Goal: Task Accomplishment & Management: Use online tool/utility

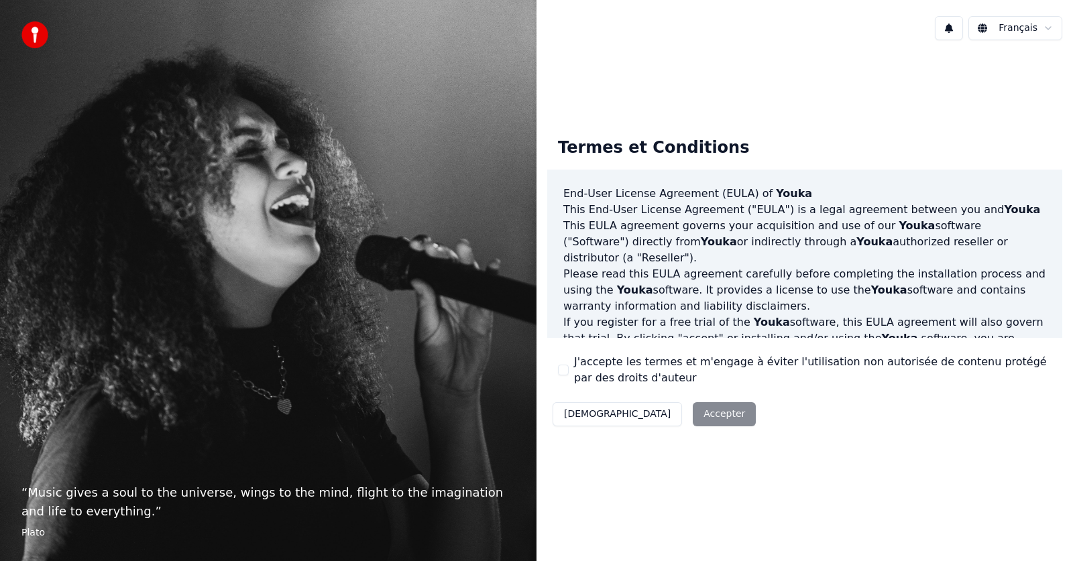
click at [563, 371] on button "J'accepte les termes et m'engage à éviter l'utilisation non autorisée de conten…" at bounding box center [563, 370] width 11 height 11
click at [693, 419] on button "Accepter" at bounding box center [724, 414] width 63 height 24
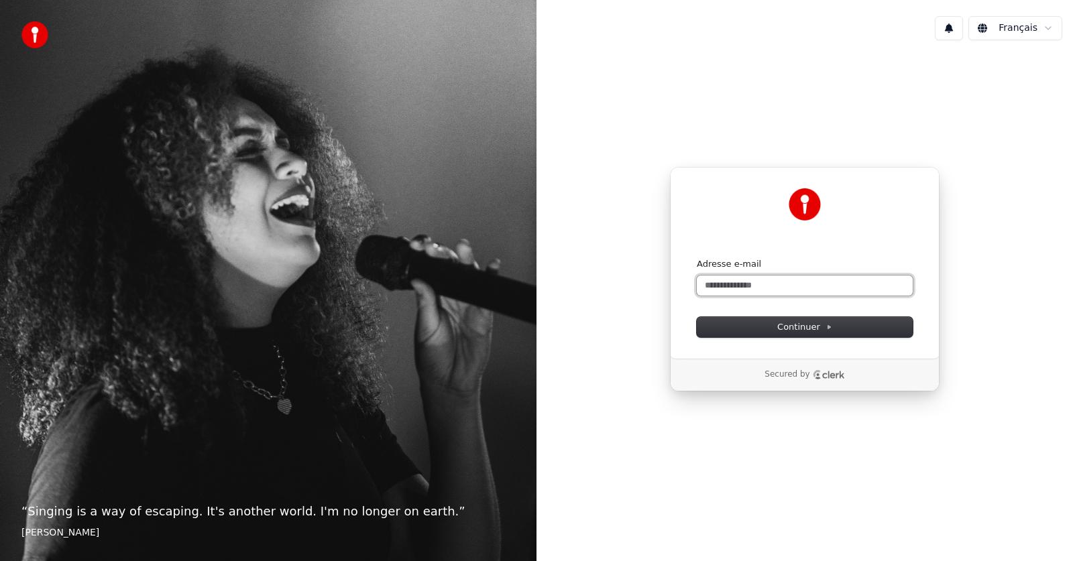
click at [719, 288] on input "Adresse e-mail" at bounding box center [805, 286] width 216 height 20
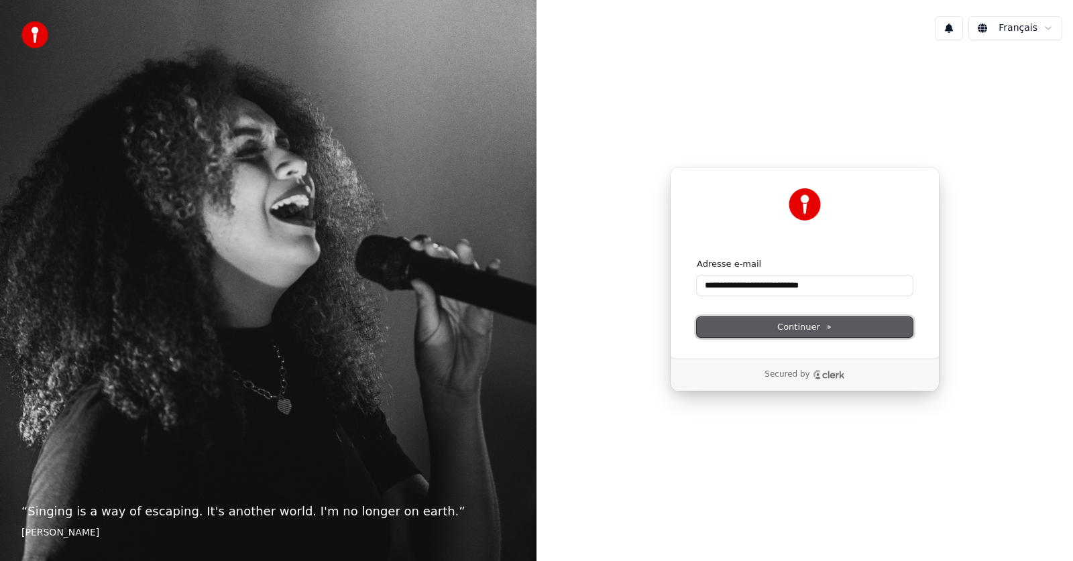
click at [782, 323] on span "Continuer" at bounding box center [804, 327] width 55 height 12
type input "**********"
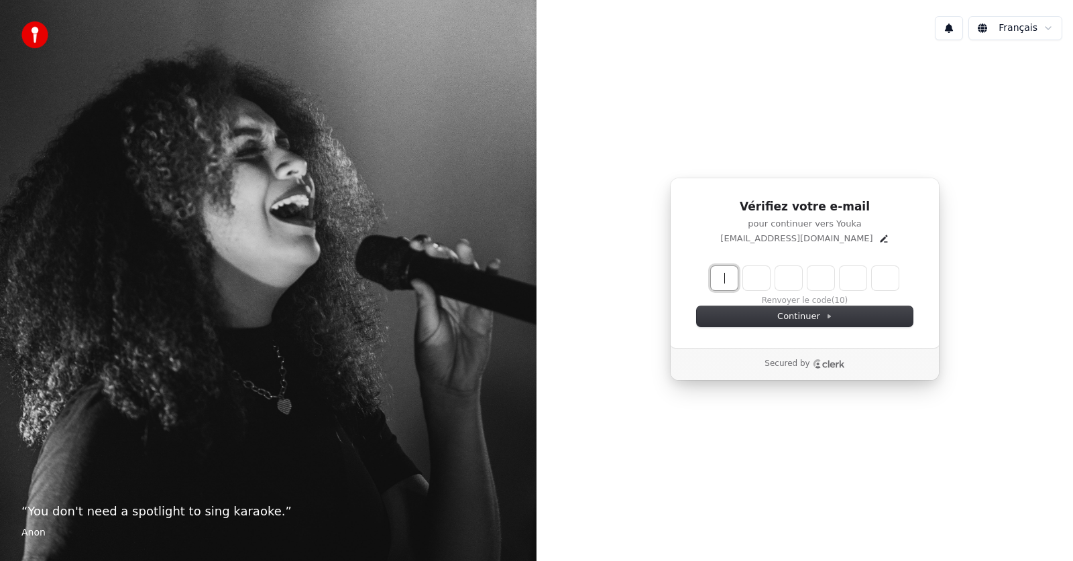
click at [730, 271] on input "Enter verification code" at bounding box center [818, 278] width 215 height 24
type input "******"
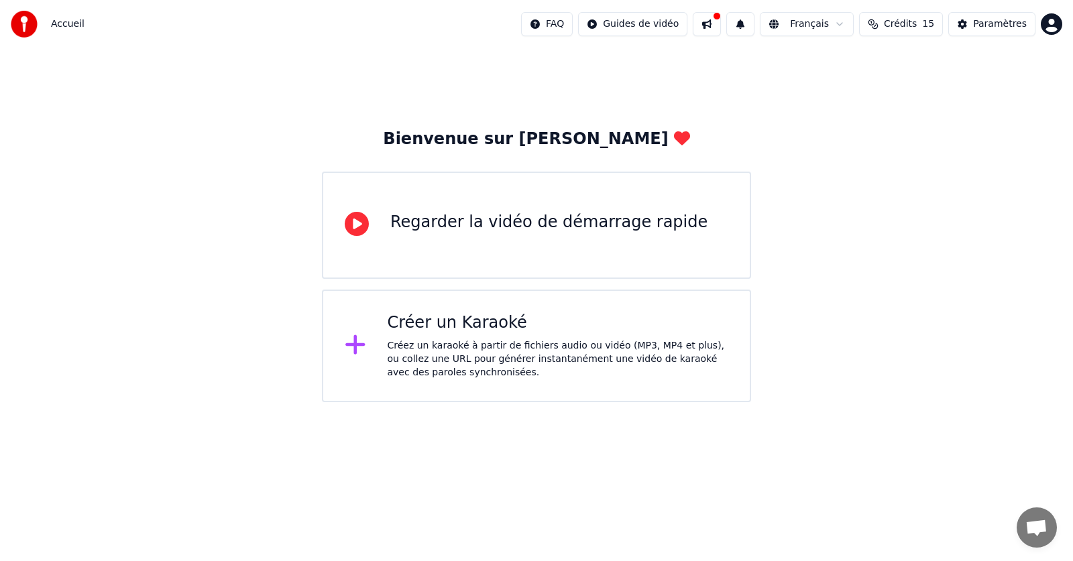
click at [464, 231] on div "Regarder la vidéo de démarrage rapide" at bounding box center [548, 222] width 317 height 21
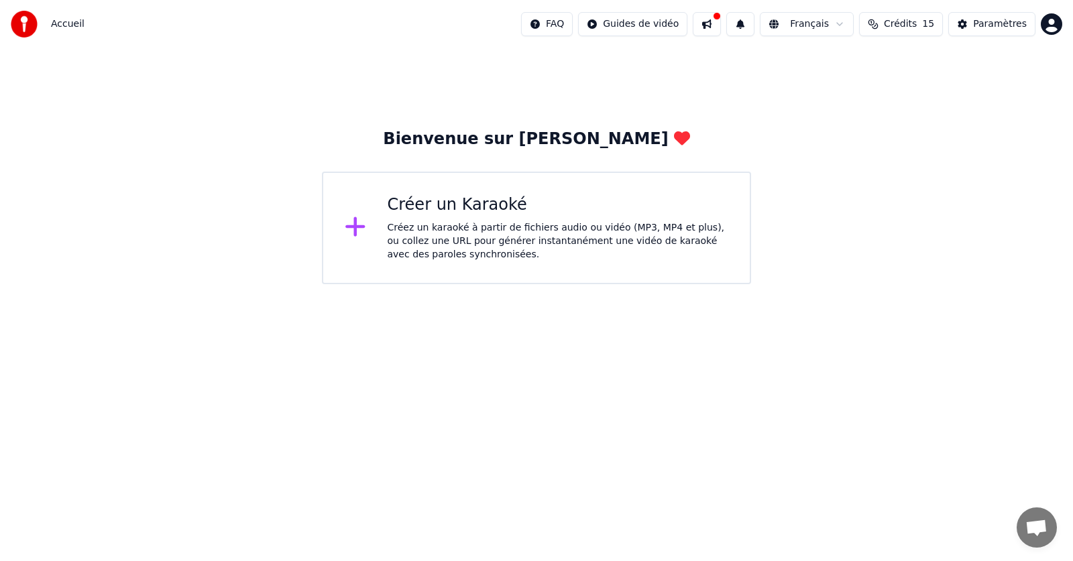
click at [440, 219] on div "Créer un Karaoké Créez un karaoké à partir de fichiers audio ou vidéo (MP3, MP4…" at bounding box center [558, 227] width 341 height 67
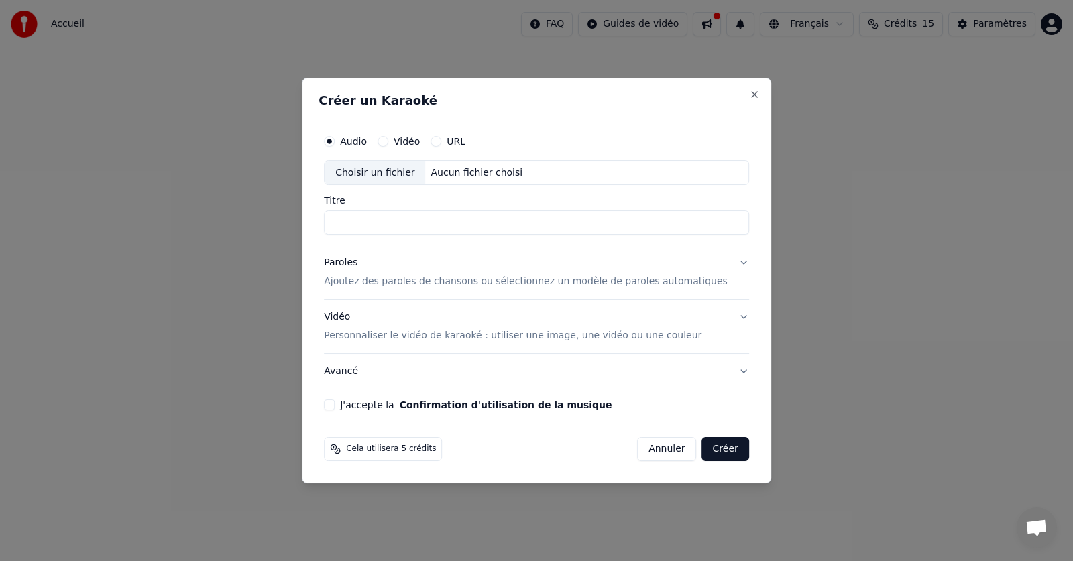
click at [388, 137] on button "Vidéo" at bounding box center [383, 141] width 11 height 11
click at [437, 214] on input "Titre" at bounding box center [536, 223] width 425 height 24
click at [430, 224] on input "**********" at bounding box center [536, 223] width 425 height 24
type input "**********"
click at [726, 262] on button "Paroles Ajoutez des paroles de chansons ou sélectionnez un modèle de paroles au…" at bounding box center [536, 273] width 425 height 54
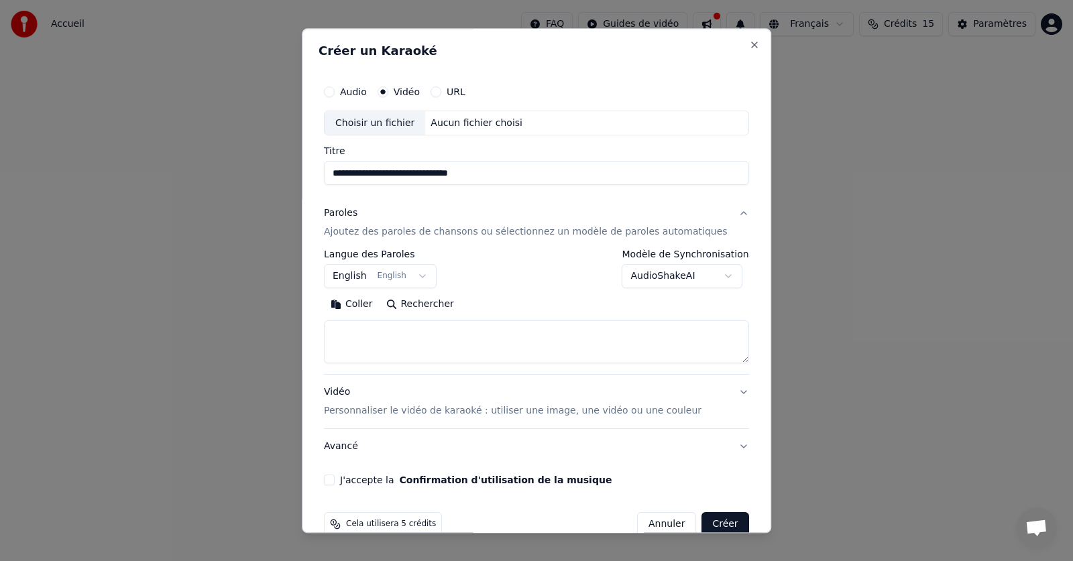
click at [369, 304] on button "Coller" at bounding box center [352, 304] width 56 height 21
click at [436, 411] on p "Personnaliser le vidéo de karaoké : utiliser une image, une vidéo ou une couleur" at bounding box center [513, 411] width 378 height 13
type textarea "**********"
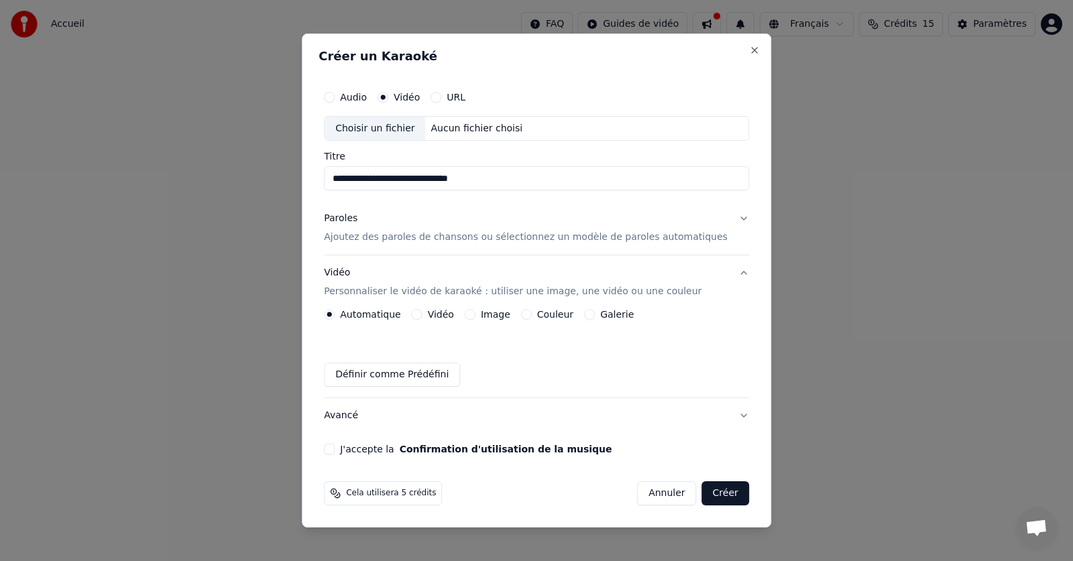
click at [475, 314] on button "Image" at bounding box center [470, 314] width 11 height 11
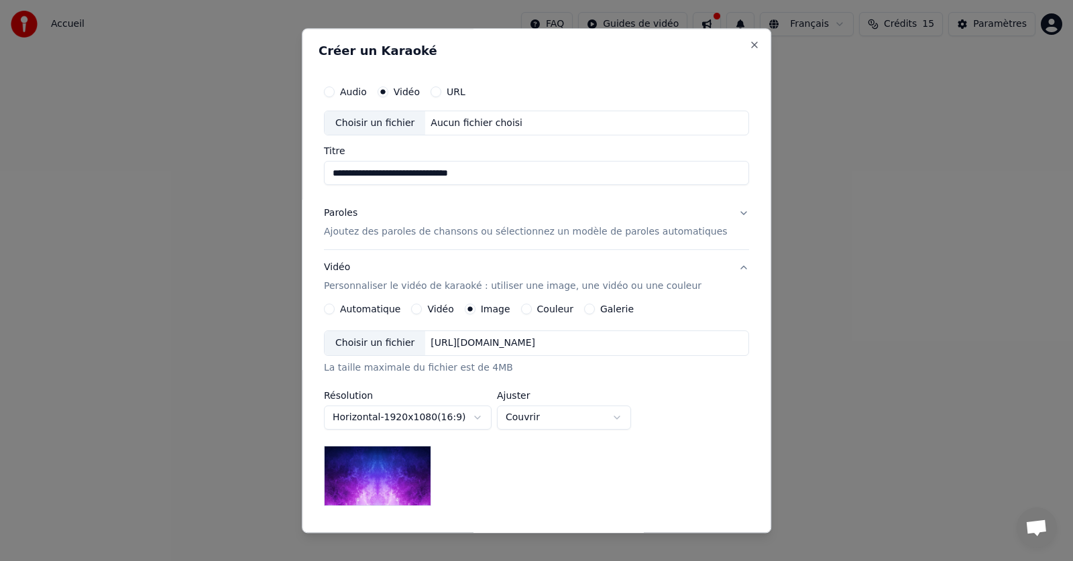
click at [335, 309] on button "Automatique" at bounding box center [329, 309] width 11 height 11
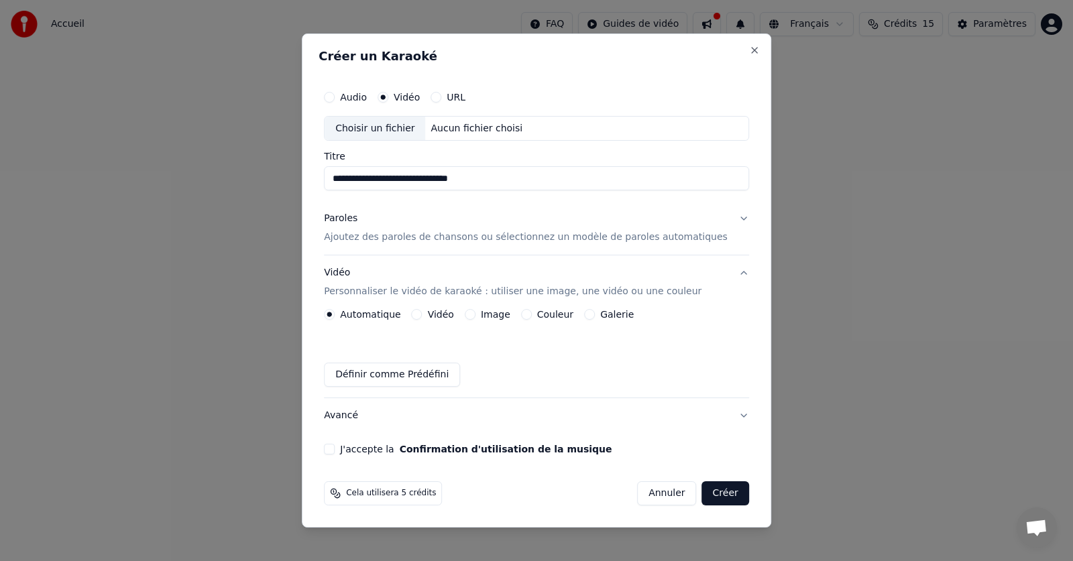
click at [335, 449] on button "J'accepte la Confirmation d'utilisation de la musique" at bounding box center [329, 449] width 11 height 11
click at [711, 492] on button "Créer" at bounding box center [725, 493] width 47 height 24
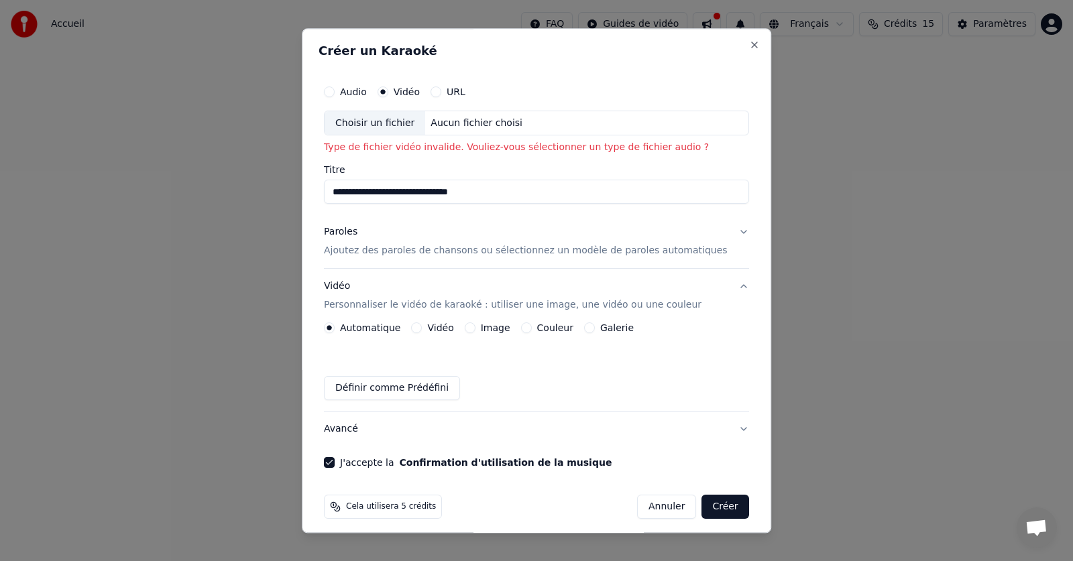
click at [466, 125] on div "Aucun fichier choisi" at bounding box center [477, 123] width 103 height 13
click at [390, 125] on div "Choisir un fichier" at bounding box center [375, 123] width 101 height 24
type input "**********"
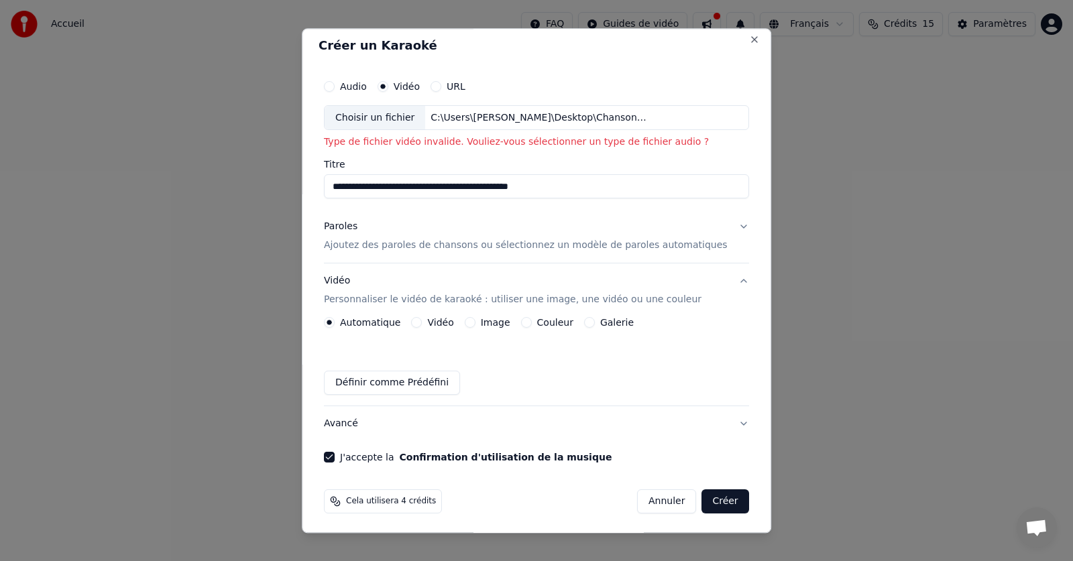
scroll to position [8, 0]
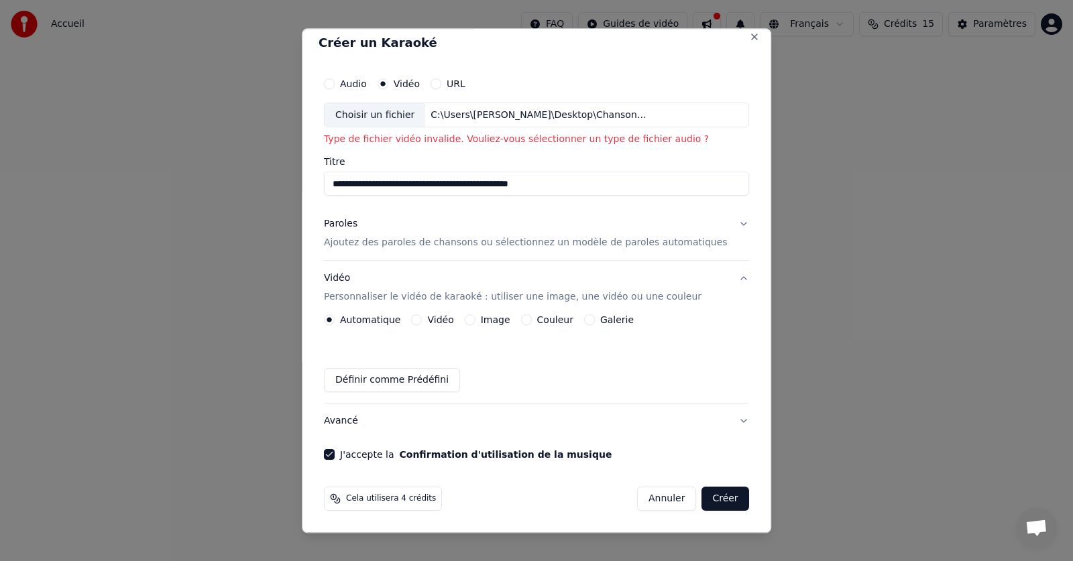
click at [702, 500] on button "Créer" at bounding box center [725, 500] width 47 height 24
click at [702, 501] on button "Créer" at bounding box center [725, 500] width 47 height 24
drag, startPoint x: 650, startPoint y: 111, endPoint x: 412, endPoint y: 116, distance: 238.8
click at [412, 116] on div "Choisir un fichier C:\Users\[PERSON_NAME]\Desktop\Chansons [PERSON_NAME]\_if on…" at bounding box center [536, 115] width 425 height 25
drag, startPoint x: 664, startPoint y: 109, endPoint x: 429, endPoint y: 111, distance: 234.7
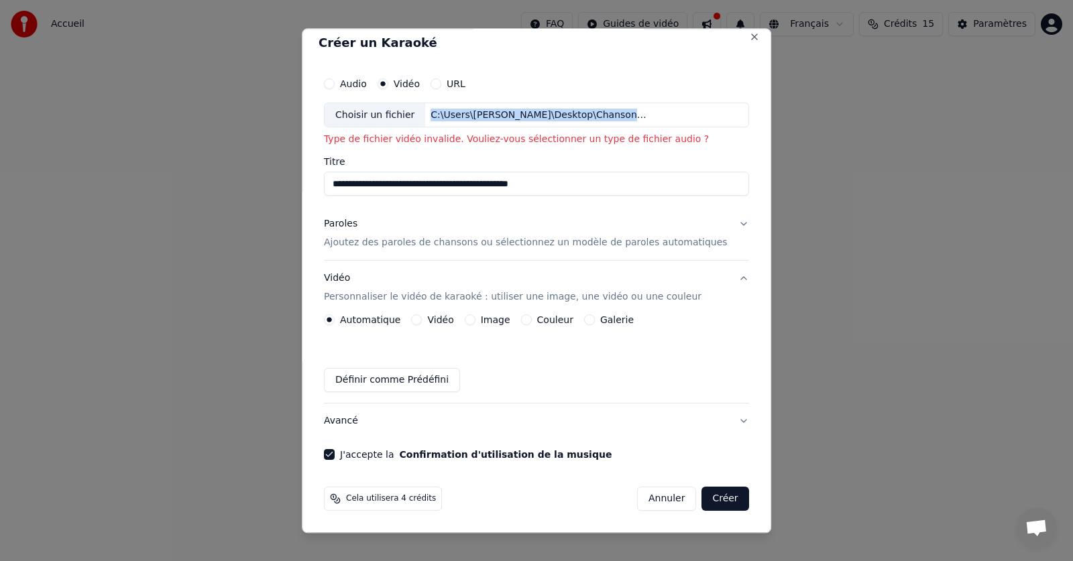
click at [429, 111] on div "Choisir un fichier C:\Users\[PERSON_NAME]\Desktop\Chansons [PERSON_NAME]\_if on…" at bounding box center [536, 115] width 425 height 25
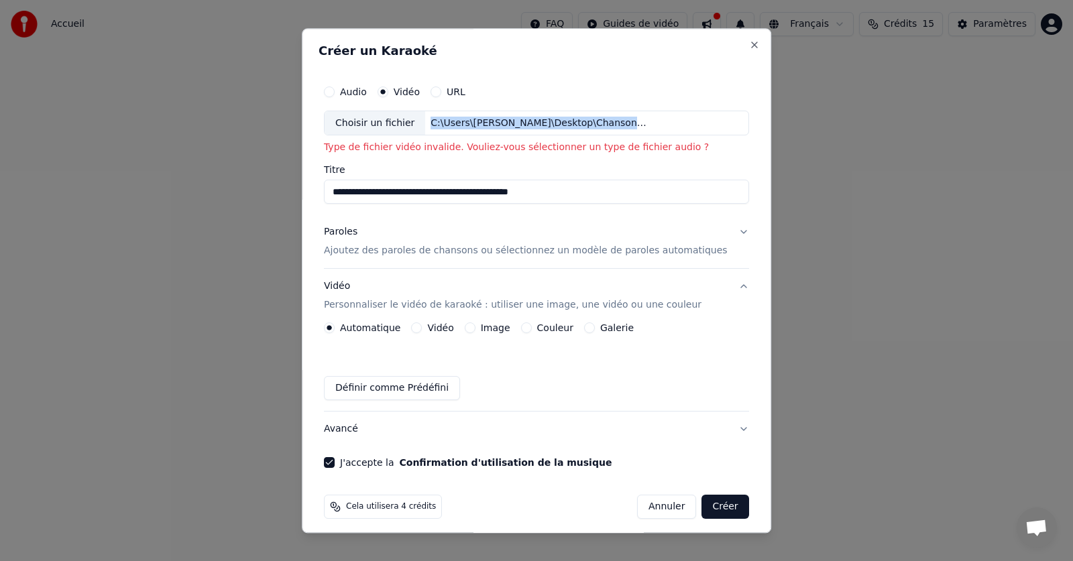
click at [335, 91] on button "Audio" at bounding box center [329, 92] width 11 height 11
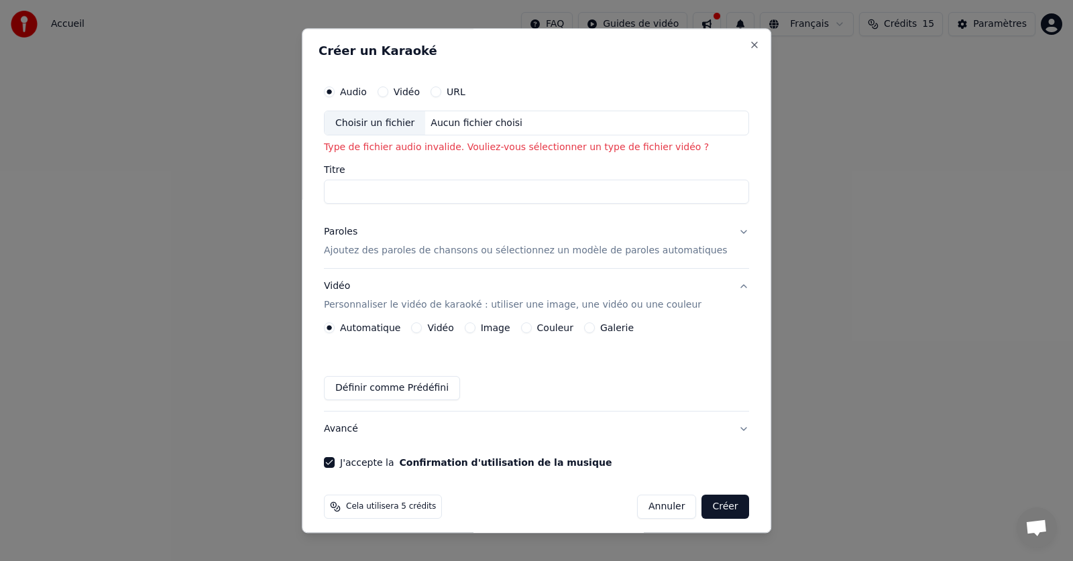
click at [402, 126] on div "Choisir un fichier" at bounding box center [375, 123] width 101 height 24
type input "**********"
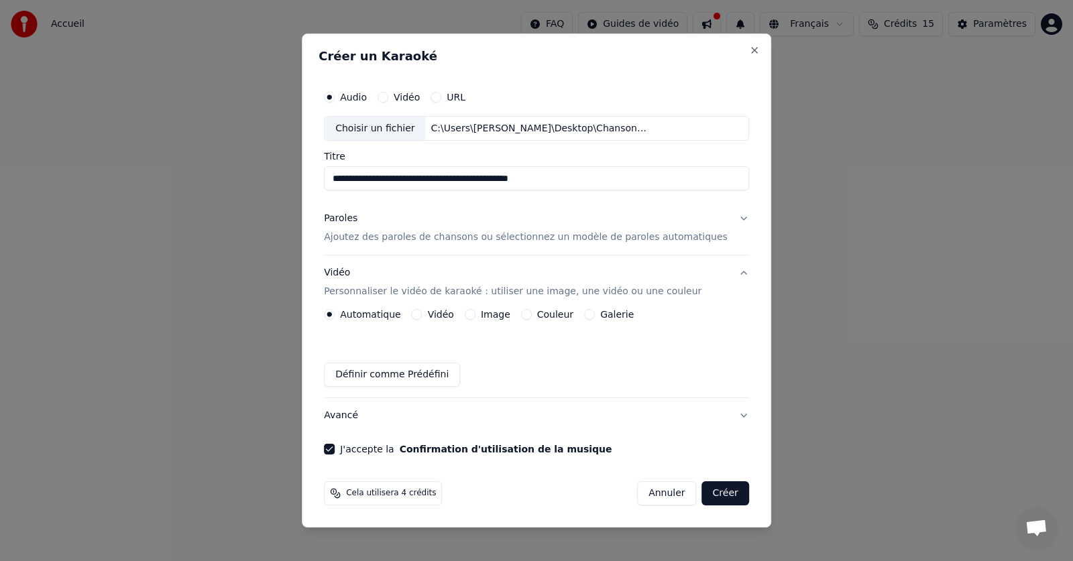
click at [707, 491] on button "Créer" at bounding box center [725, 493] width 47 height 24
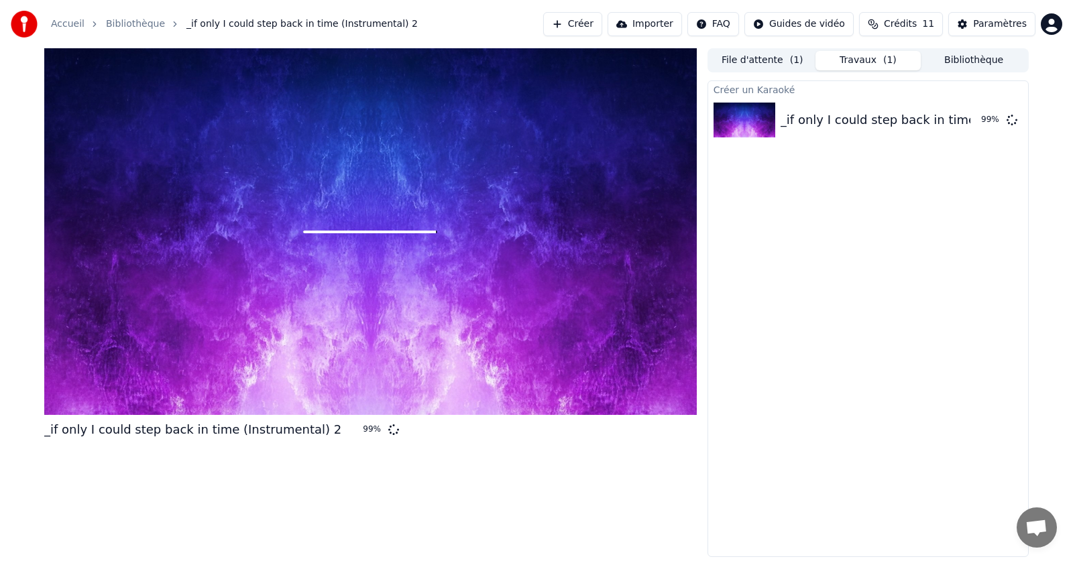
click at [1041, 524] on span "Ouvrir le chat" at bounding box center [1036, 529] width 22 height 19
click at [583, 510] on div "_if only I could step back in time (Instrumental) 2 99 %" at bounding box center [370, 302] width 652 height 509
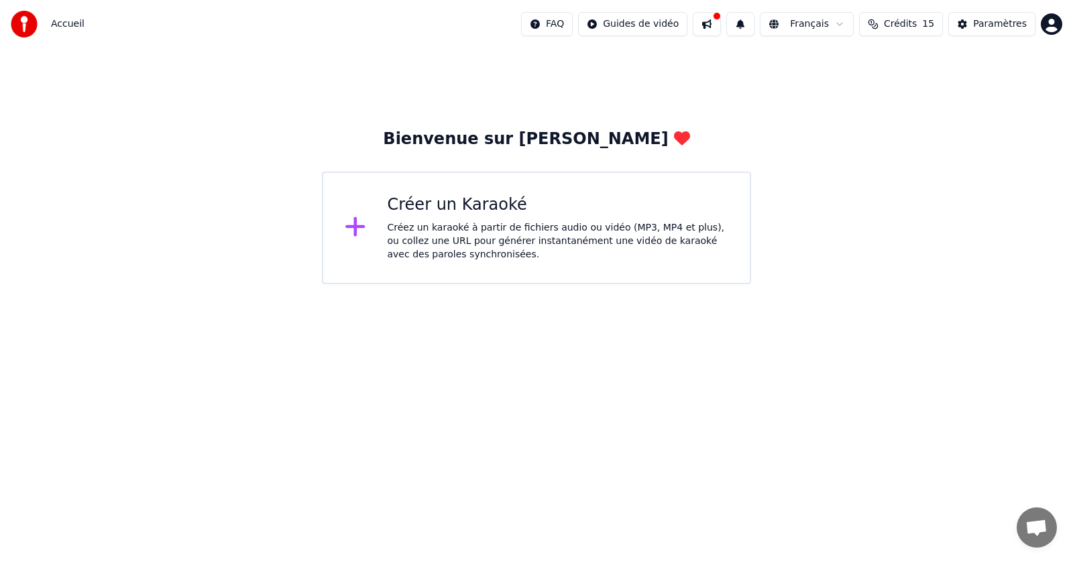
click at [721, 27] on button at bounding box center [707, 24] width 28 height 24
click at [656, 23] on html "Accueil FAQ Guides de vidéo Français Crédits 15 Paramètres Bienvenue sur Youka …" at bounding box center [536, 142] width 1073 height 284
click at [979, 128] on div "Bienvenue sur [PERSON_NAME] un Karaoké Créez un karaoké à partir de fichiers au…" at bounding box center [536, 166] width 1073 height 236
click at [893, 26] on button "Crédits 15" at bounding box center [901, 24] width 84 height 24
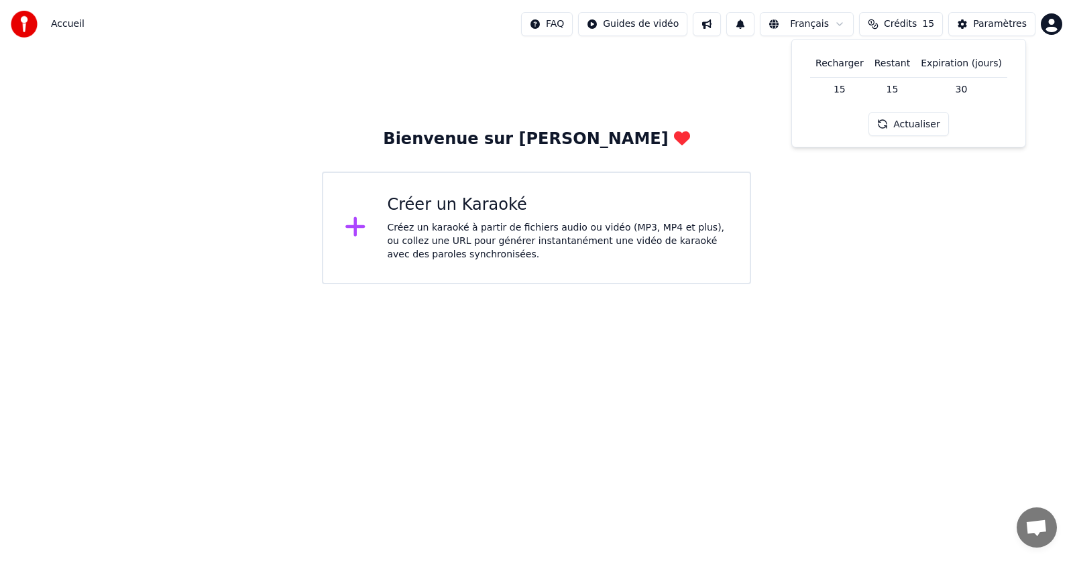
click at [893, 26] on button "Crédits 15" at bounding box center [901, 24] width 84 height 24
click at [976, 26] on button "Paramètres" at bounding box center [991, 24] width 87 height 24
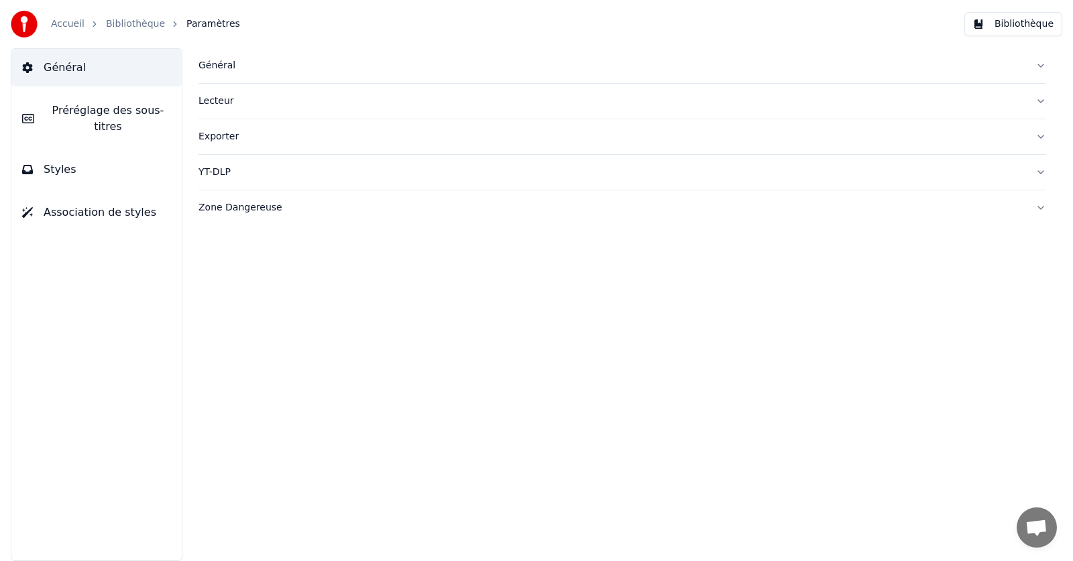
click at [27, 27] on img at bounding box center [24, 24] width 27 height 27
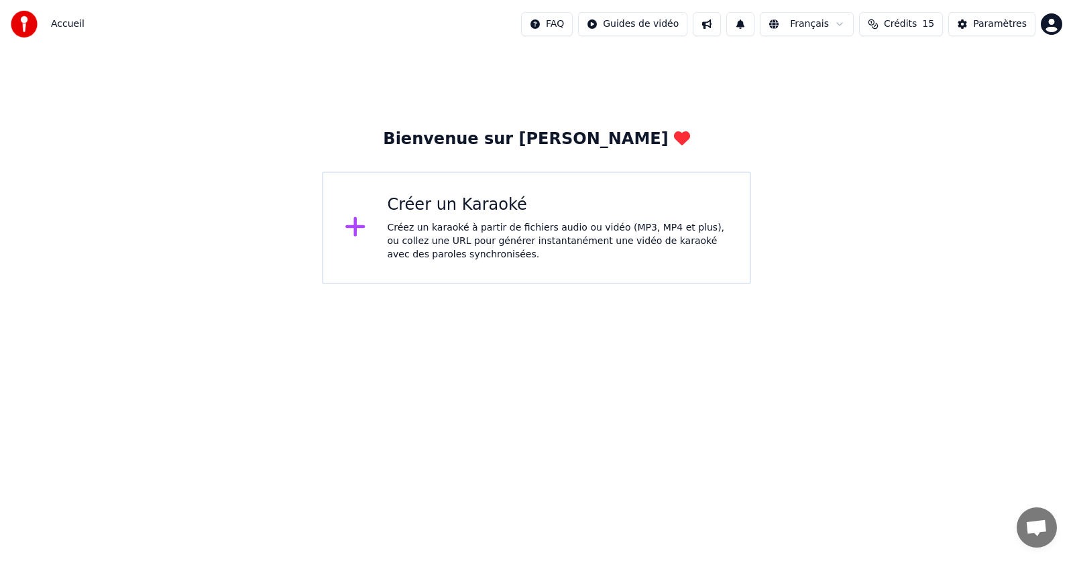
click at [469, 229] on div "Créez un karaoké à partir de fichiers audio ou vidéo (MP3, MP4 et plus), ou col…" at bounding box center [558, 241] width 341 height 40
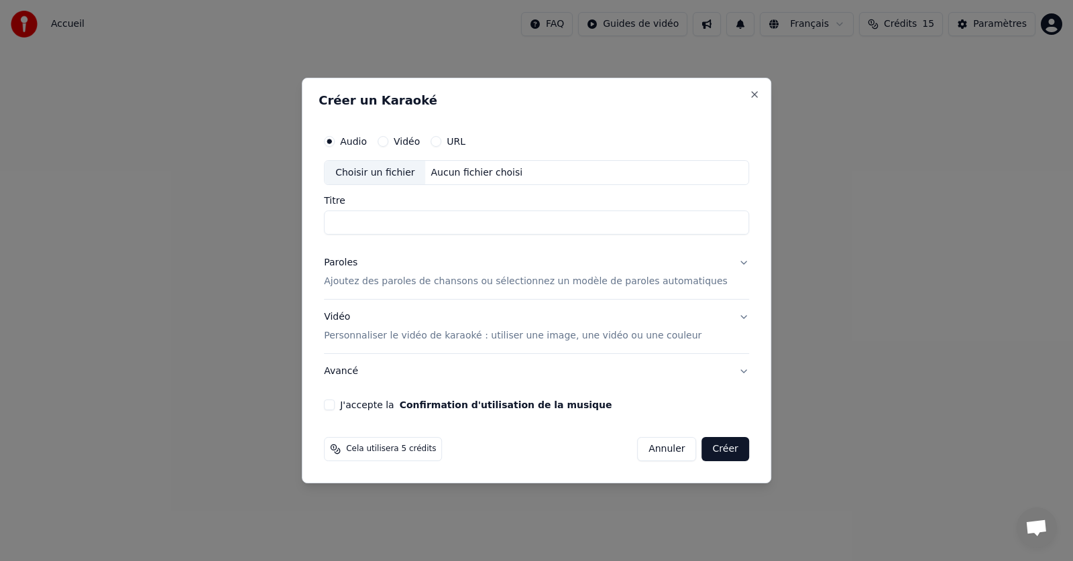
click at [401, 172] on div "Choisir un fichier" at bounding box center [375, 173] width 101 height 24
drag, startPoint x: 488, startPoint y: 225, endPoint x: 584, endPoint y: 229, distance: 96.0
click at [584, 229] on input "**********" at bounding box center [536, 223] width 425 height 24
type input "**********"
click at [572, 278] on p "Ajoutez des paroles de chansons ou sélectionnez un modèle de paroles automatiqu…" at bounding box center [526, 282] width 404 height 13
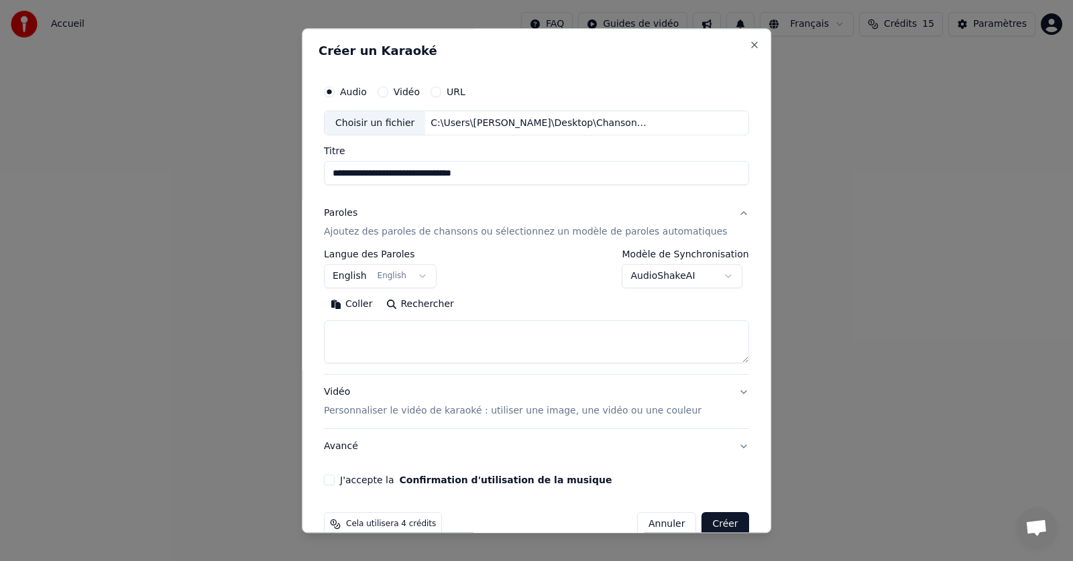
click at [370, 304] on button "Coller" at bounding box center [352, 304] width 56 height 21
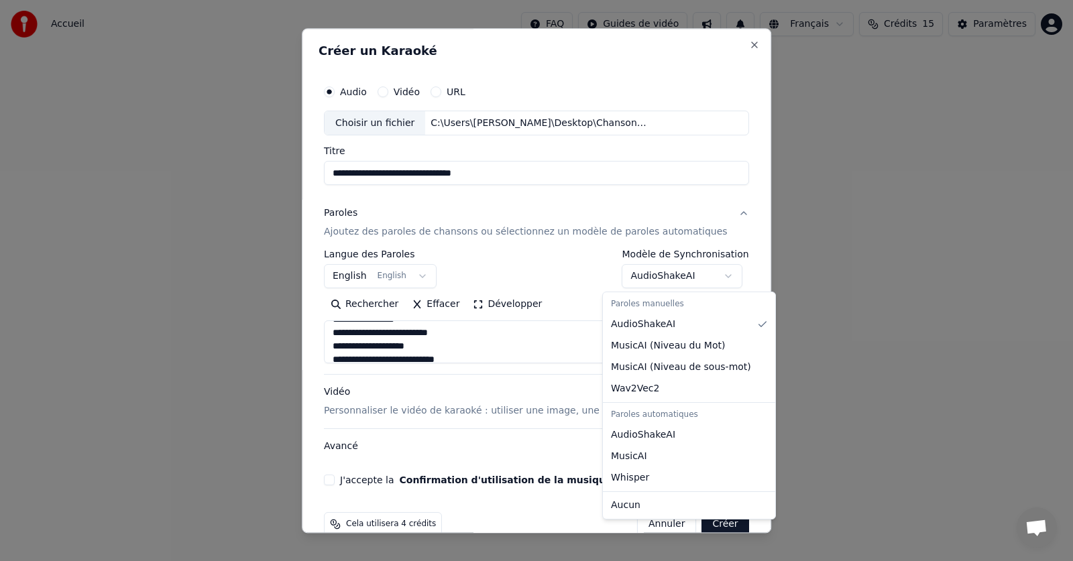
click at [709, 277] on body "**********" at bounding box center [536, 142] width 1073 height 284
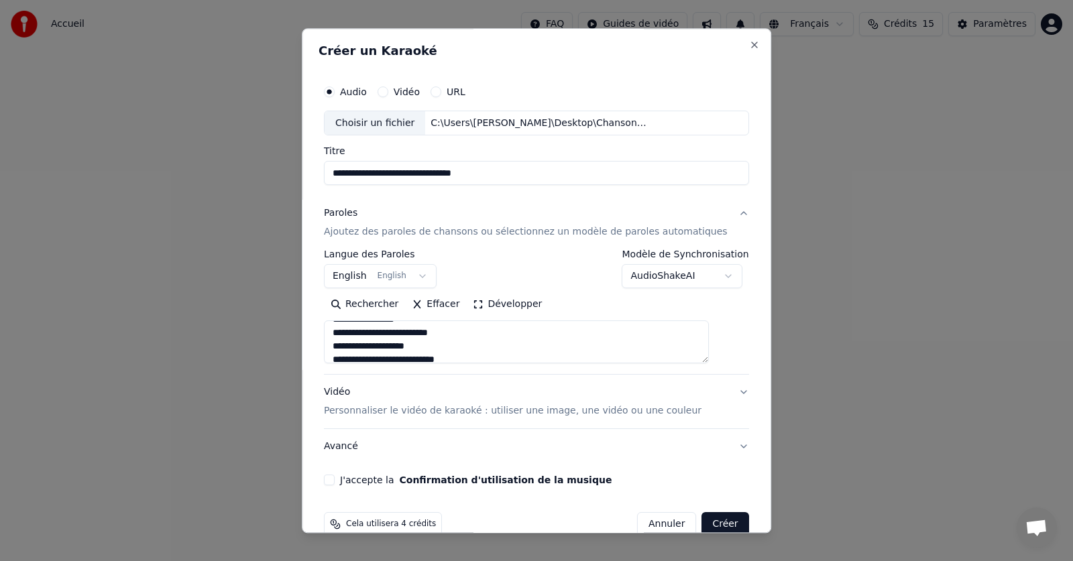
click at [709, 277] on body "**********" at bounding box center [536, 142] width 1073 height 284
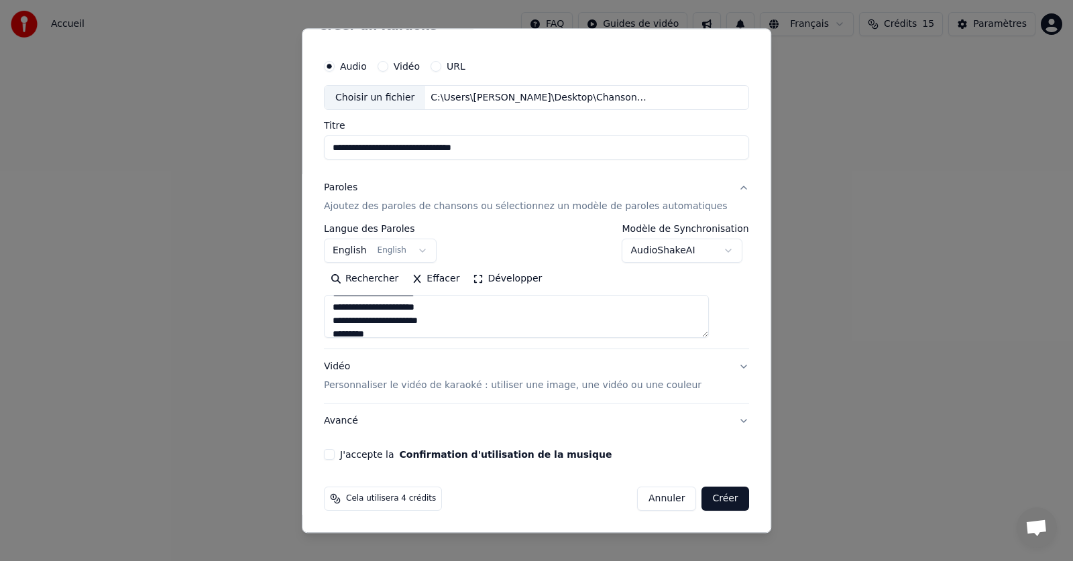
click at [335, 457] on button "J'accepte la Confirmation d'utilisation de la musique" at bounding box center [329, 455] width 11 height 11
click at [702, 496] on button "Créer" at bounding box center [725, 500] width 47 height 24
type textarea "**********"
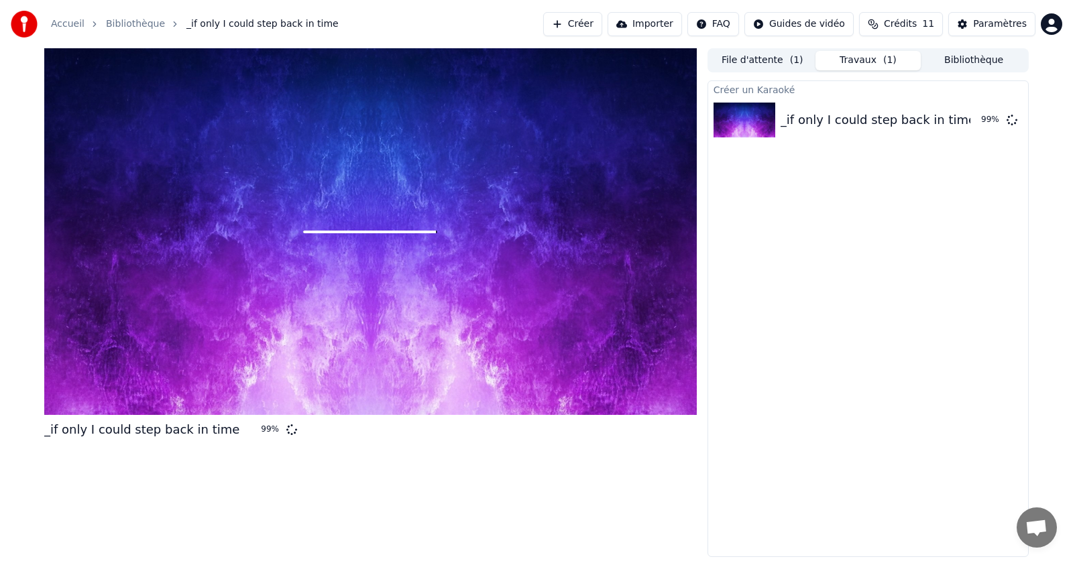
click at [658, 21] on button "Importer" at bounding box center [645, 24] width 74 height 24
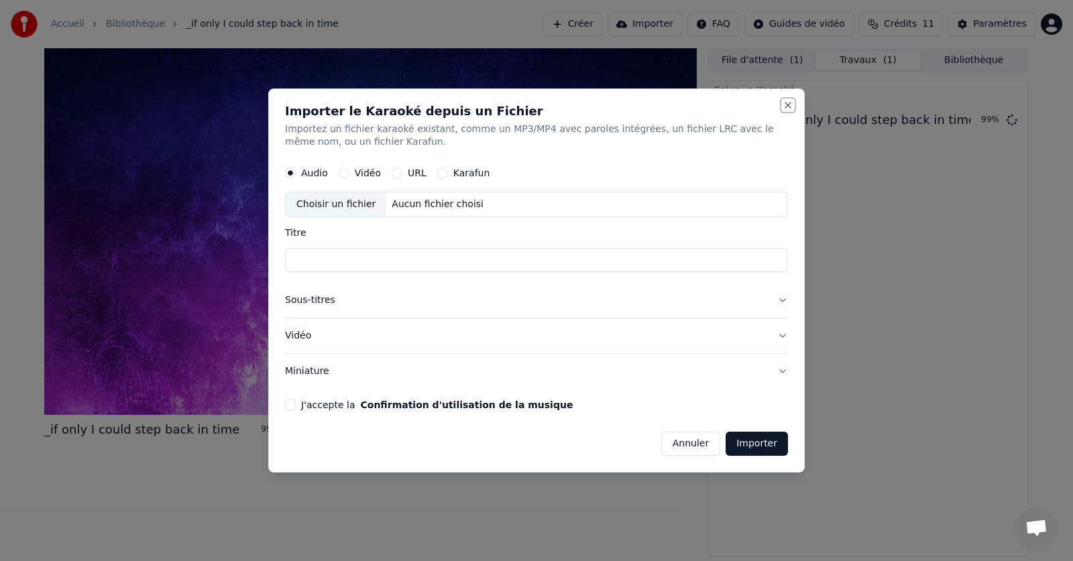
click at [785, 105] on button "Close" at bounding box center [788, 105] width 11 height 11
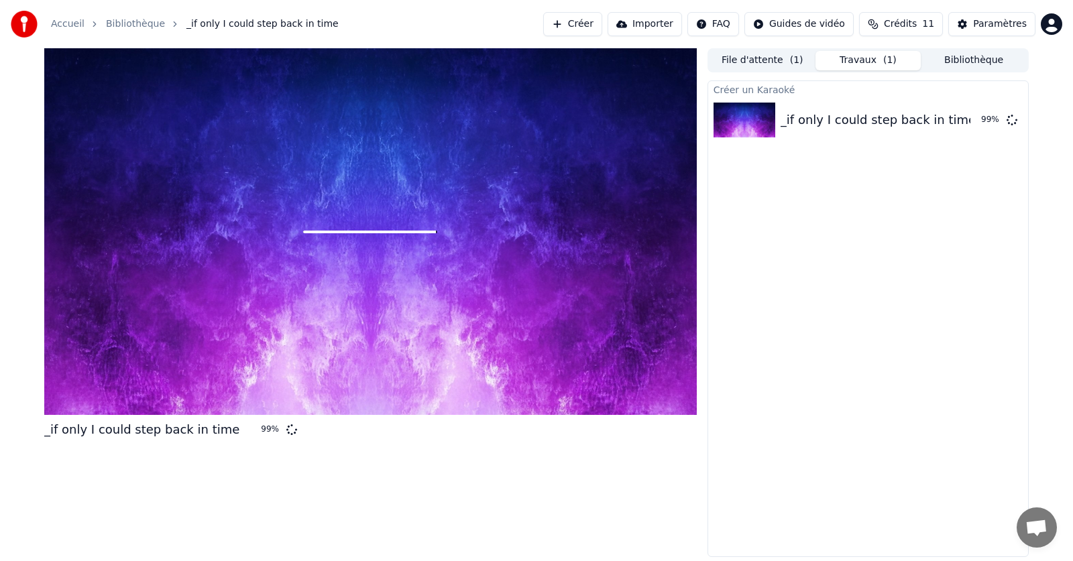
click at [800, 22] on html "Accueil Bibliothèque _if only I could step back in time Créer Importer FAQ Guid…" at bounding box center [536, 280] width 1073 height 561
click at [983, 23] on div "Paramètres" at bounding box center [1000, 23] width 54 height 13
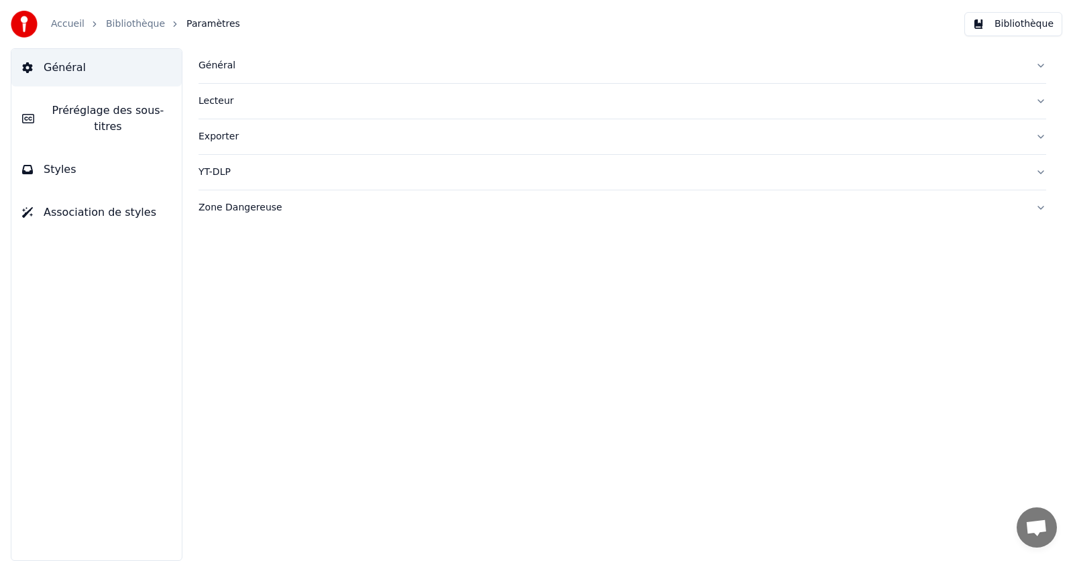
click at [985, 21] on button "Bibliothèque" at bounding box center [1013, 24] width 98 height 24
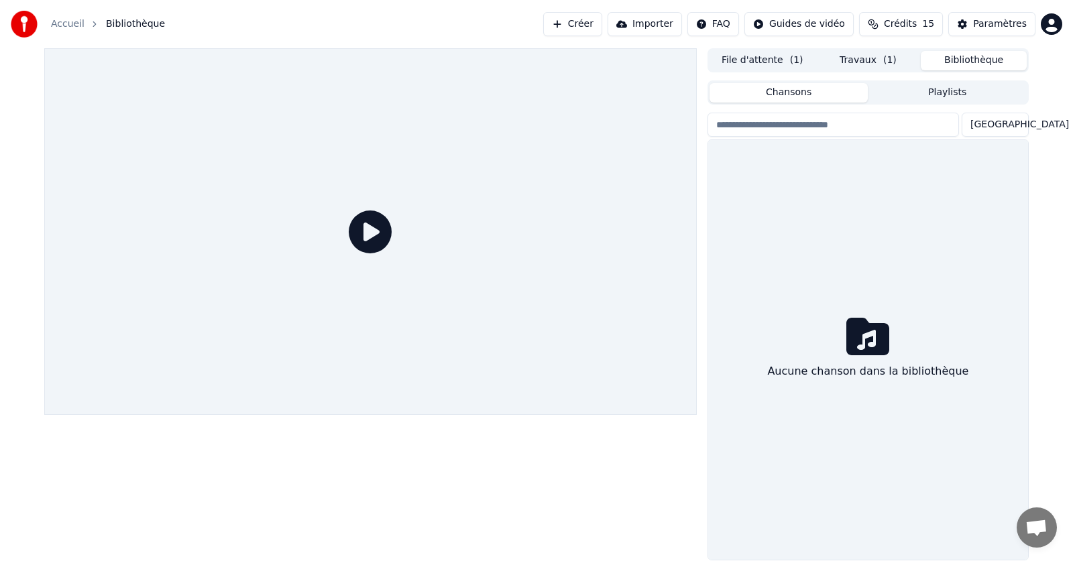
click at [68, 21] on link "Accueil" at bounding box center [68, 23] width 34 height 13
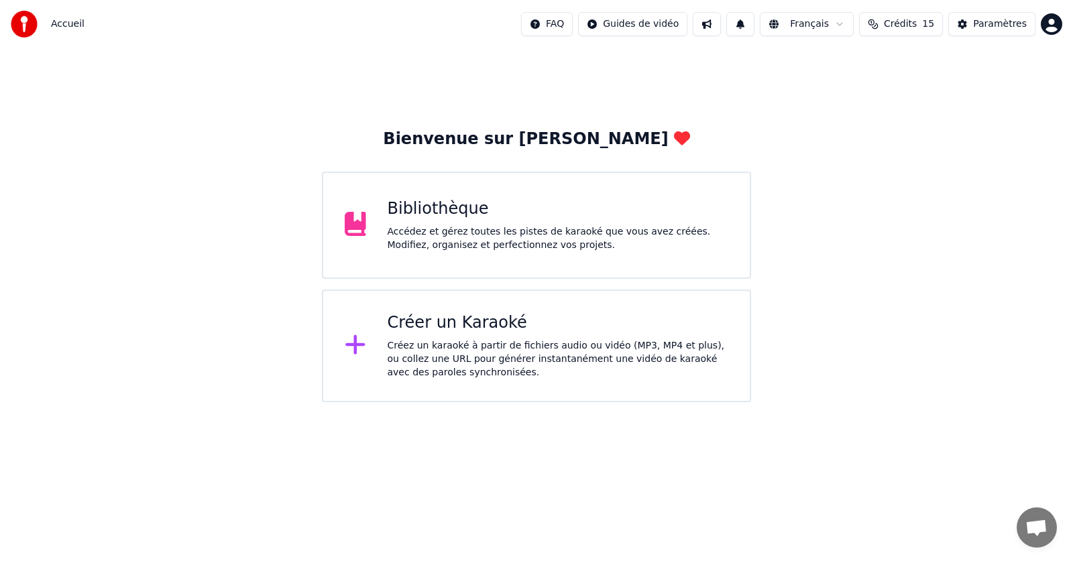
click at [900, 25] on span "Crédits" at bounding box center [900, 23] width 33 height 13
click at [15, 26] on img at bounding box center [24, 24] width 27 height 27
click at [416, 237] on div "Accédez et gérez toutes les pistes de karaoké que vous avez créées. Modifiez, o…" at bounding box center [558, 238] width 341 height 27
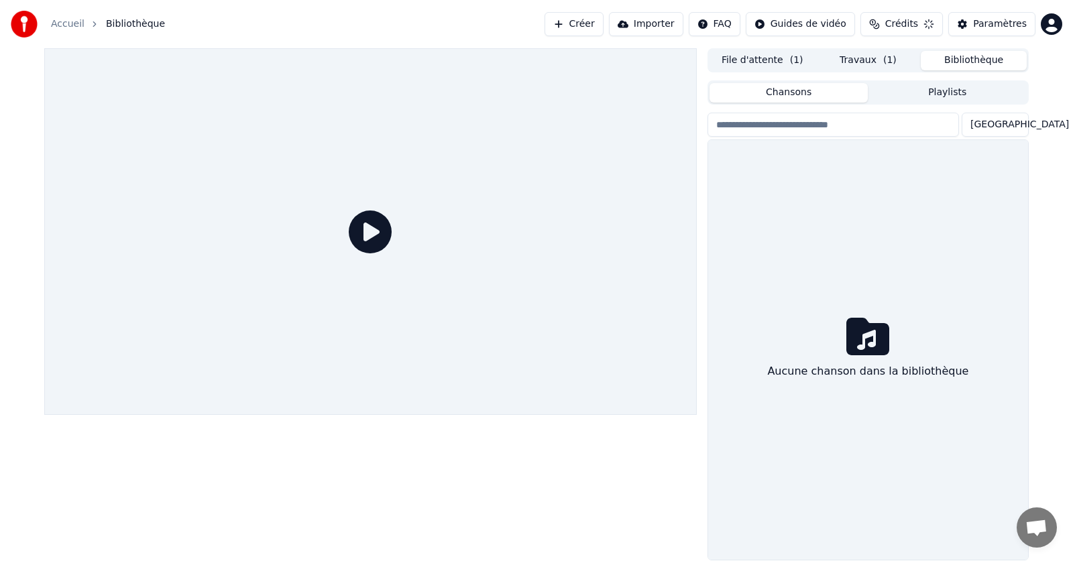
click at [361, 233] on icon at bounding box center [370, 232] width 43 height 43
click at [969, 23] on button "Paramètres" at bounding box center [991, 24] width 87 height 24
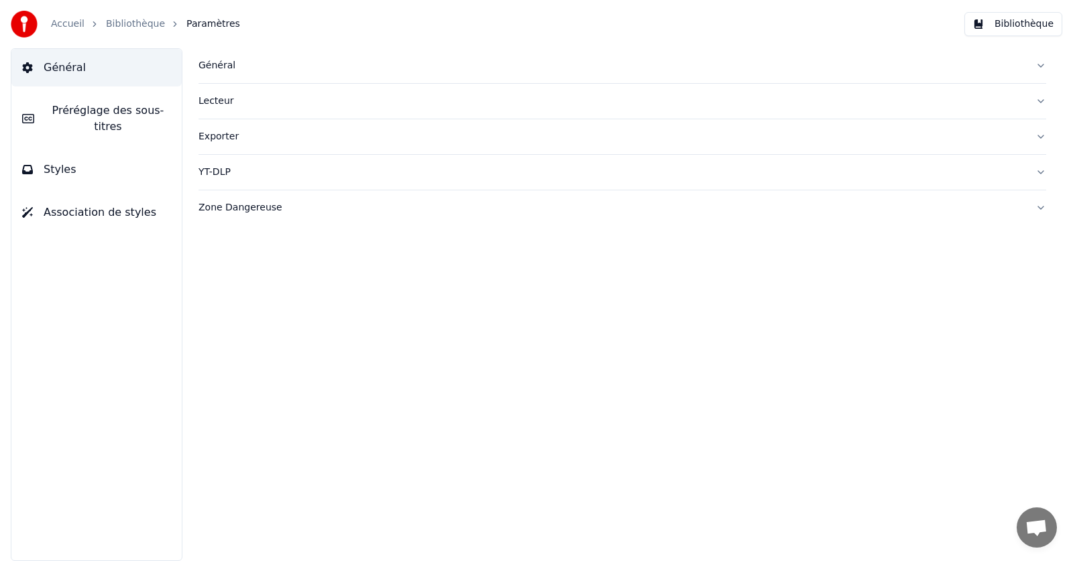
click at [97, 205] on span "Association de styles" at bounding box center [100, 213] width 113 height 16
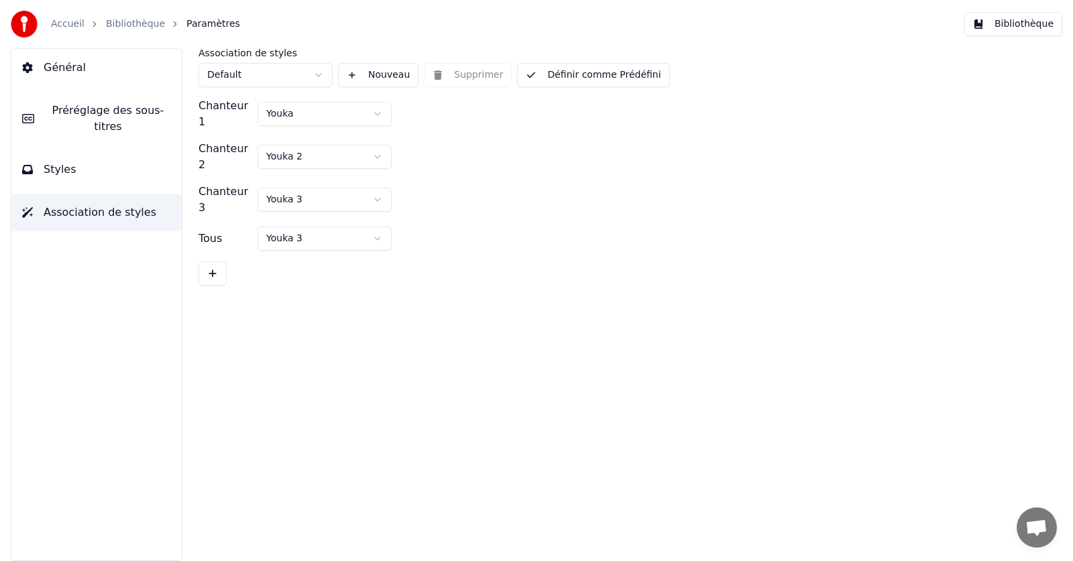
click at [50, 21] on div "Accueil Bibliothèque Paramètres" at bounding box center [125, 24] width 229 height 27
click at [64, 25] on link "Accueil" at bounding box center [68, 23] width 34 height 13
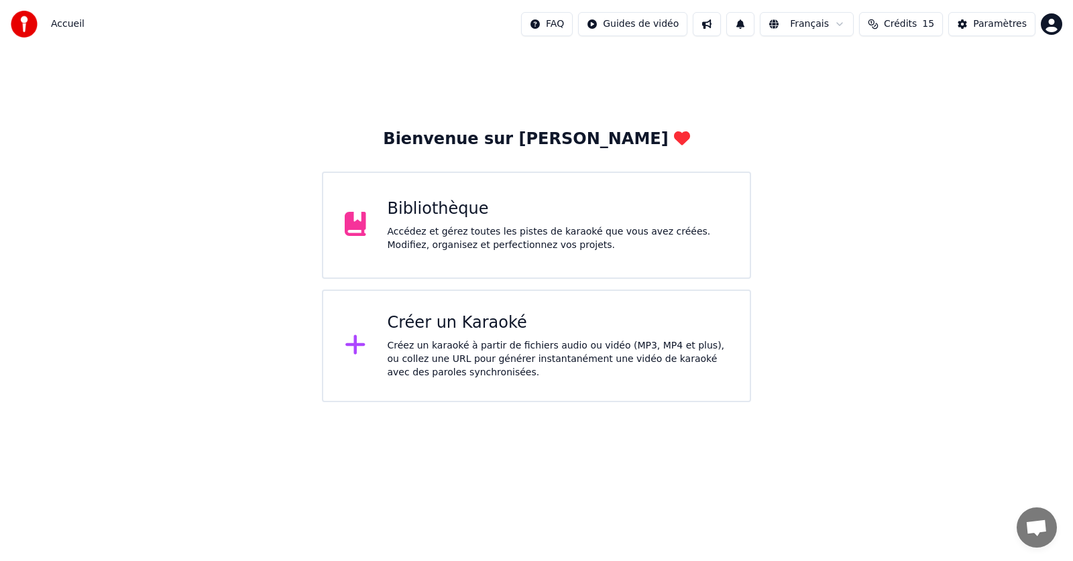
click at [455, 363] on div "Créez un karaoké à partir de fichiers audio ou vidéo (MP3, MP4 et plus), ou col…" at bounding box center [558, 359] width 341 height 40
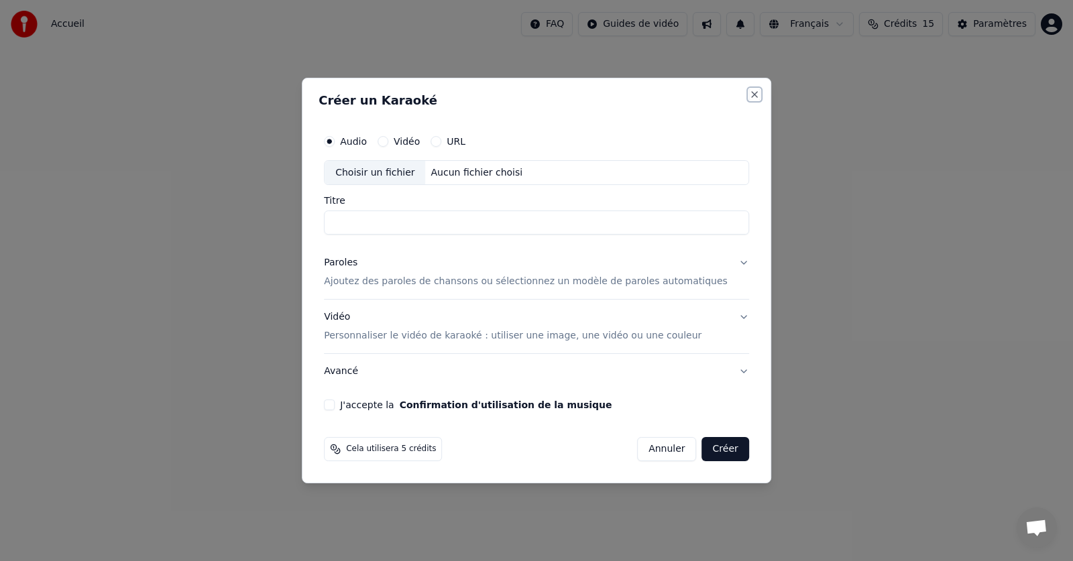
click at [749, 92] on button "Close" at bounding box center [754, 94] width 11 height 11
